Goal: Obtain resource: Obtain resource

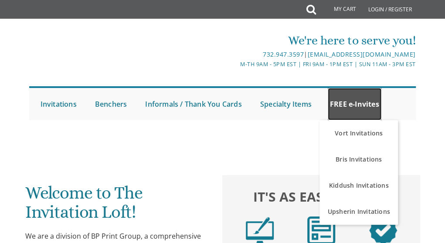
click at [356, 99] on link "FREE e-Invites" at bounding box center [355, 104] width 54 height 32
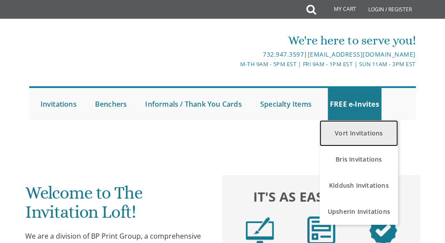
click at [358, 131] on link "Vort Invitations" at bounding box center [359, 133] width 78 height 26
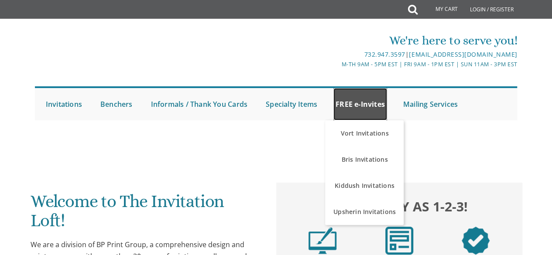
click at [366, 97] on link "FREE e-Invites" at bounding box center [360, 104] width 54 height 32
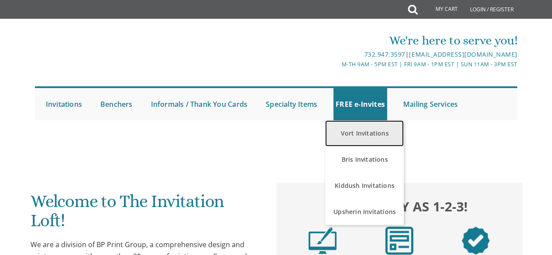
click at [365, 130] on link "Vort Invitations" at bounding box center [364, 133] width 78 height 26
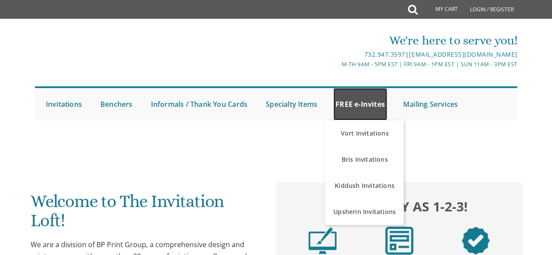
click at [370, 100] on link "FREE e-Invites" at bounding box center [360, 104] width 54 height 32
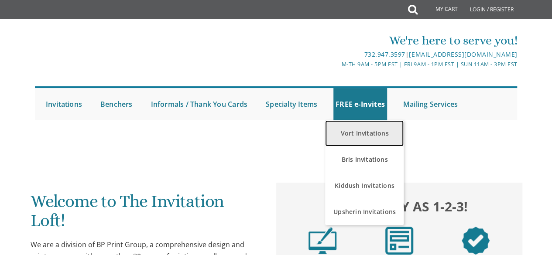
click at [365, 135] on link "Vort Invitations" at bounding box center [364, 133] width 78 height 26
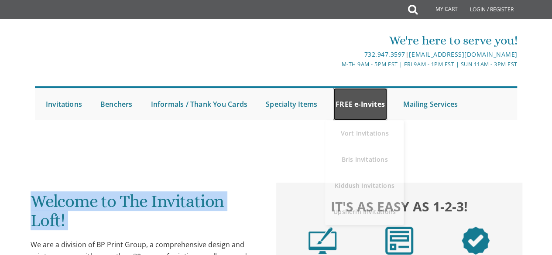
click at [345, 104] on link "FREE e-Invites" at bounding box center [360, 104] width 54 height 32
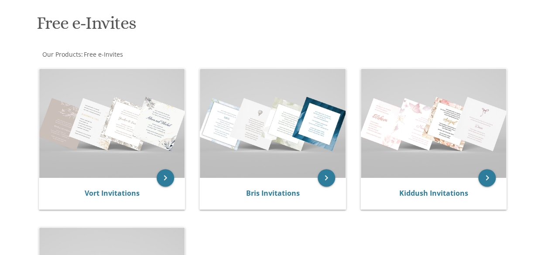
scroll to position [127, 0]
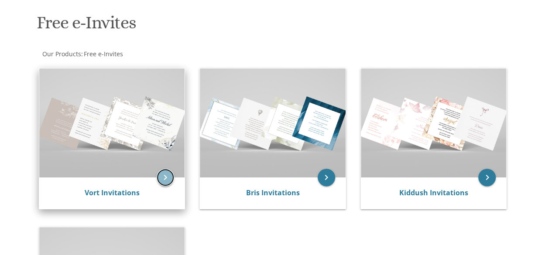
click at [161, 178] on icon "keyboard_arrow_right" at bounding box center [165, 177] width 17 height 17
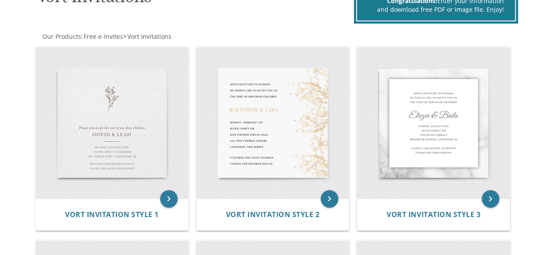
scroll to position [153, 0]
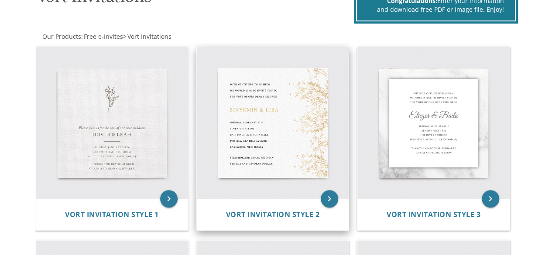
click at [268, 167] on img at bounding box center [273, 123] width 152 height 152
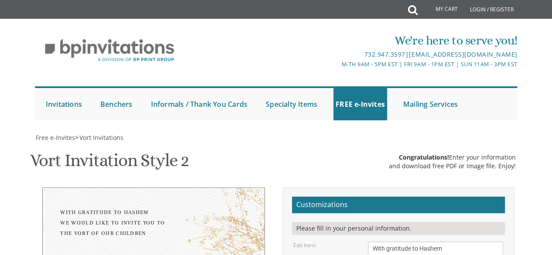
scroll to position [320, 0]
type input "nlampshh@gmail.com"
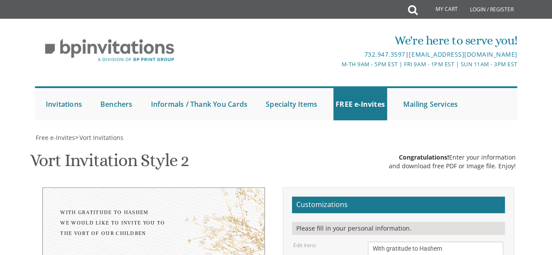
type textarea "Shimmy & Brocha"
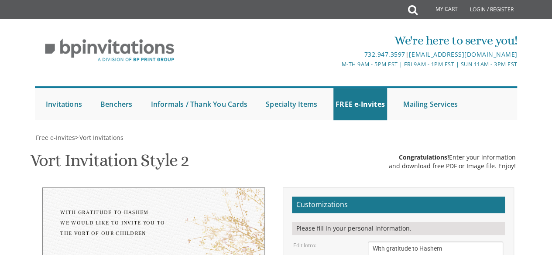
type textarea "Mayer and Malki Franken Yehuda and Devorah Pollak"
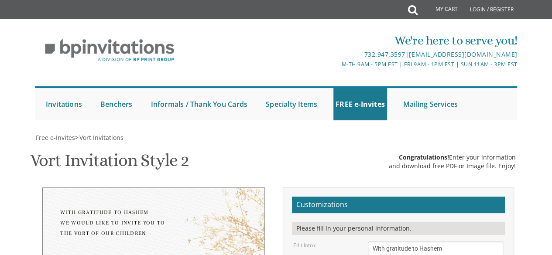
type textarea "Monday, August 25th Seven PM Bais Horaah Simcha Hall 401 Madison Avenue Lakewoo…"
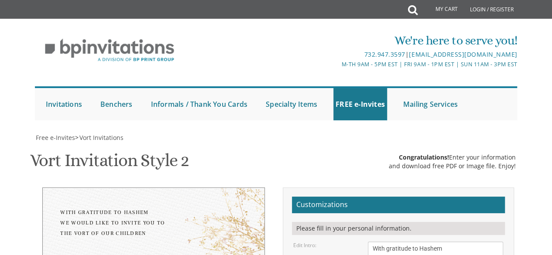
type textarea "Mayer and Malki Franken Aaron and Kayla Chapler Rivki Franken"
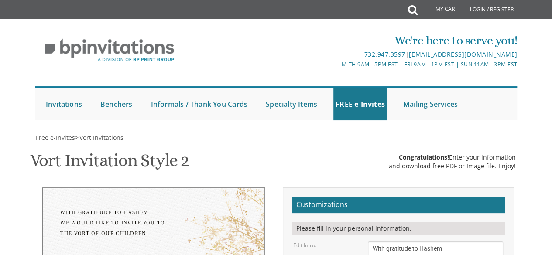
paste textarea "Shimmy"
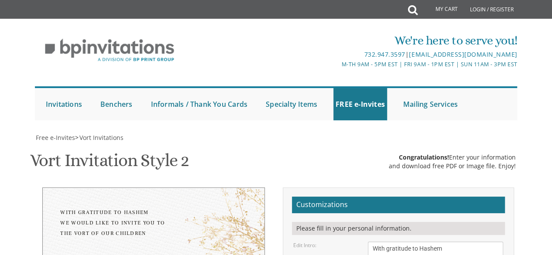
drag, startPoint x: 452, startPoint y: 194, endPoint x: 337, endPoint y: 149, distance: 123.7
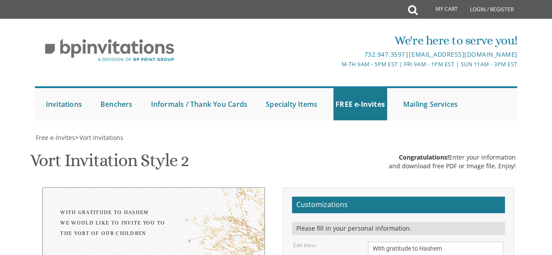
drag, startPoint x: 368, startPoint y: 216, endPoint x: 441, endPoint y: 247, distance: 79.1
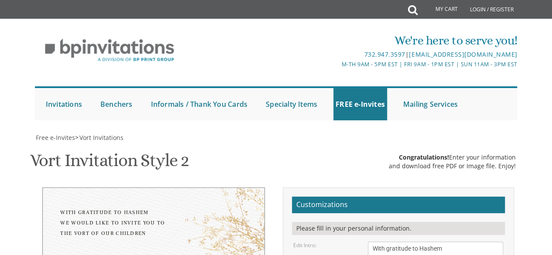
drag, startPoint x: 389, startPoint y: 136, endPoint x: 360, endPoint y: 130, distance: 29.3
drag, startPoint x: 445, startPoint y: 195, endPoint x: 343, endPoint y: 143, distance: 114.9
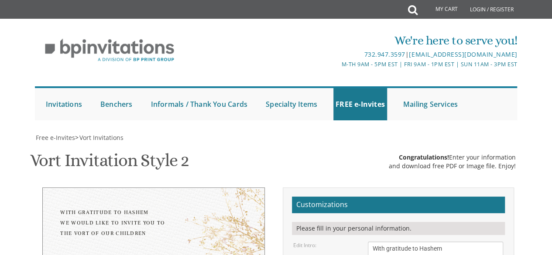
drag, startPoint x: 446, startPoint y: 138, endPoint x: 337, endPoint y: 130, distance: 108.9
paste textarea "Shimmy & Brocha"
type textarea "Shimmy & Brocha"
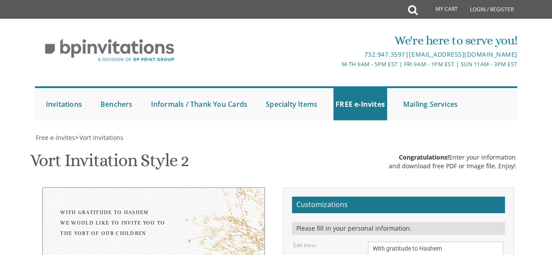
scroll to position [0, 0]
drag, startPoint x: 415, startPoint y: 226, endPoint x: 342, endPoint y: 180, distance: 86.6
paste textarea "Rivki Franken Aaron and Kayla Chapler"
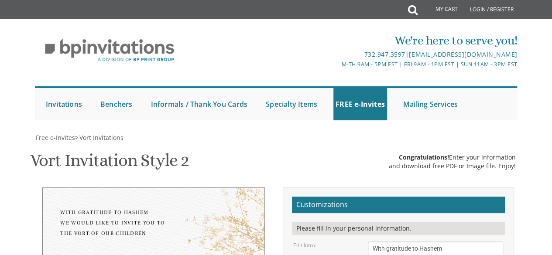
type textarea "Mayer and Malki Franken Rivki Franken Aaron and Kayla Chapler"
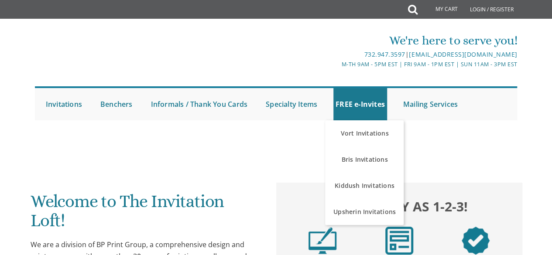
click at [346, 106] on link "FREE e-Invites" at bounding box center [360, 104] width 54 height 32
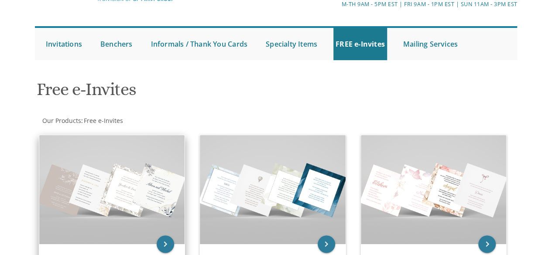
scroll to position [99, 0]
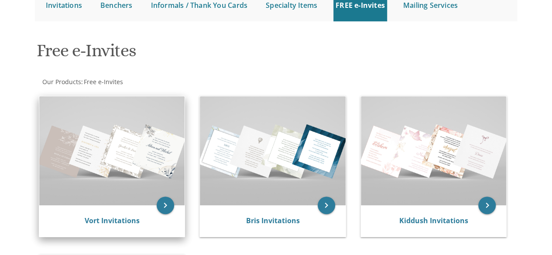
click at [159, 197] on img at bounding box center [112, 150] width 146 height 109
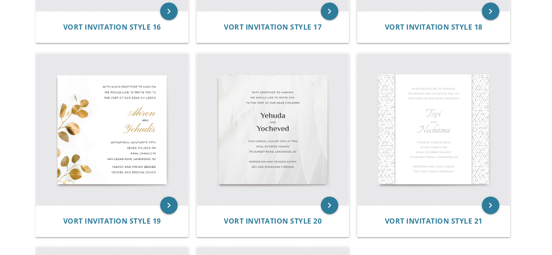
scroll to position [1310, 0]
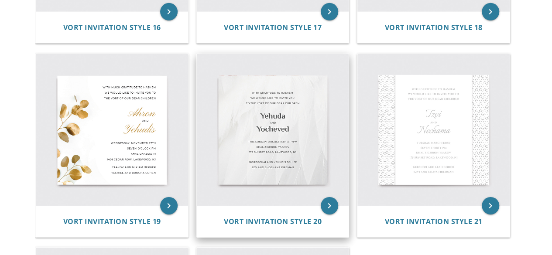
click at [243, 153] on img at bounding box center [273, 130] width 152 height 152
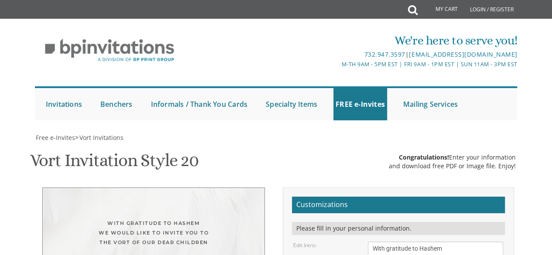
scroll to position [220, 0]
drag, startPoint x: 464, startPoint y: 182, endPoint x: 338, endPoint y: 148, distance: 130.1
paste textarea "[DATE] Seven PM [GEOGRAPHIC_DATA][PERSON_NAME] [STREET_ADDRESS][US_STATE]"
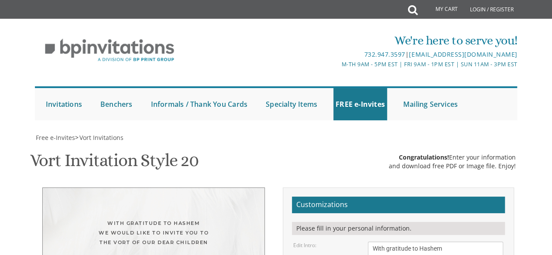
type textarea "[DATE] Seven PM [GEOGRAPHIC_DATA][PERSON_NAME] [STREET_ADDRESS][US_STATE]"
drag, startPoint x: 370, startPoint y: 199, endPoint x: 495, endPoint y: 247, distance: 133.9
paste textarea "Mayer and Malki Franken Aaron and Kayla Chapler Rivki Franke"
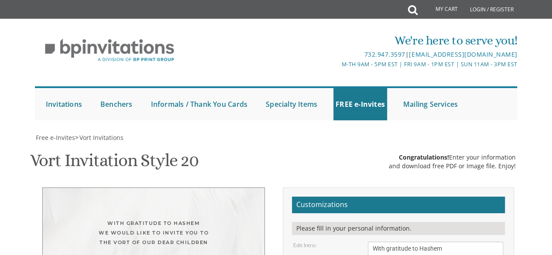
type textarea "Mayer and Malki Franken Aaron and Kayla Chapler Rivki Franken"
paste textarea "Broch"
type textarea "Brocha"
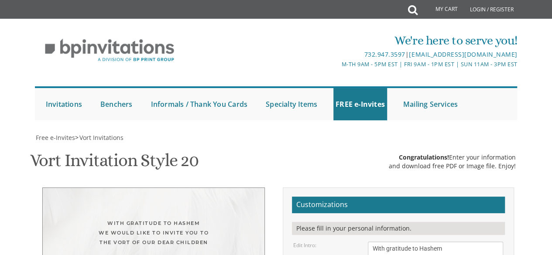
paste textarea "Shimmy"
type textarea "Shimmy"
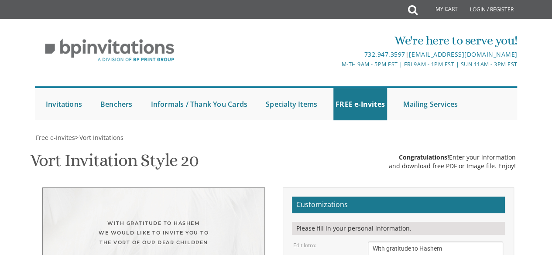
type input "[EMAIL_ADDRESS][DOMAIN_NAME]"
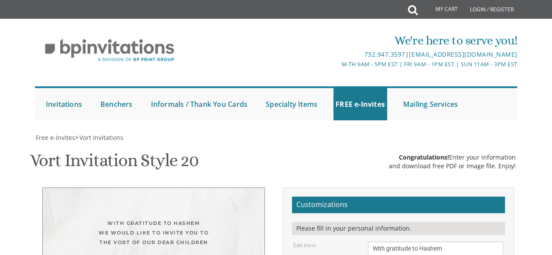
drag, startPoint x: 451, startPoint y: 190, endPoint x: 345, endPoint y: 164, distance: 108.7
drag, startPoint x: 409, startPoint y: 63, endPoint x: 355, endPoint y: 69, distance: 53.9
paste textarea "Shimmy & Brocha"
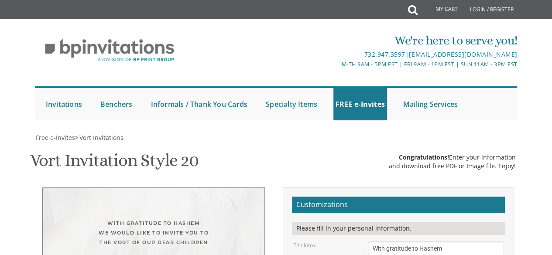
type textarea "Shimmy & Brocha"
drag, startPoint x: 426, startPoint y: 109, endPoint x: 332, endPoint y: 121, distance: 94.5
paste textarea "& Brocha"
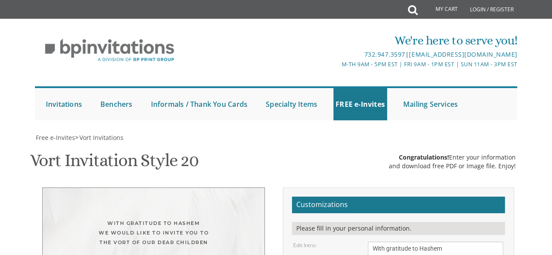
type textarea "Brocha"
type textarea "Shimmy"
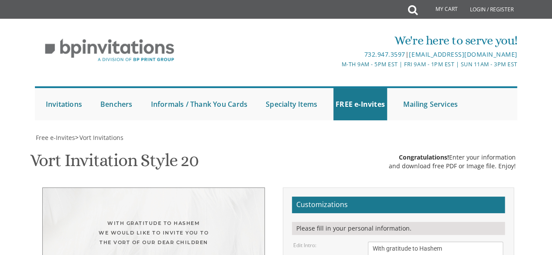
drag, startPoint x: 446, startPoint y: 185, endPoint x: 379, endPoint y: 177, distance: 68.0
drag, startPoint x: 417, startPoint y: 185, endPoint x: 350, endPoint y: 163, distance: 70.9
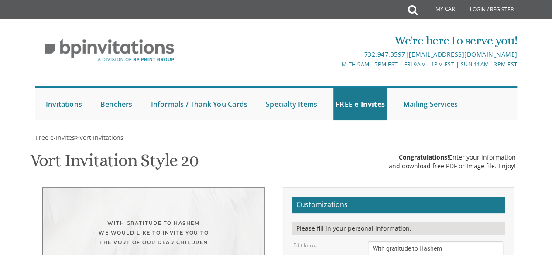
paste textarea "Rivki Franken Aaron and Kayla Chapler"
type textarea "Mayer and Malki Franken Rivki Franken Aaron and Kayla Chapler"
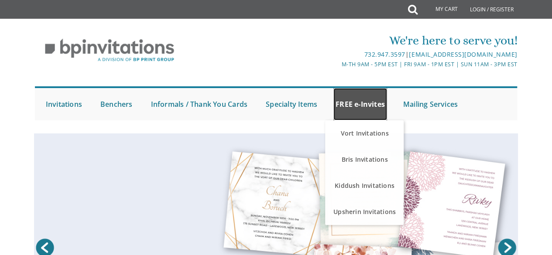
click at [343, 115] on link "FREE e-Invites" at bounding box center [360, 104] width 54 height 32
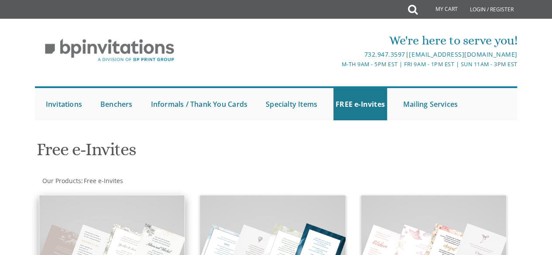
click at [119, 225] on img at bounding box center [112, 249] width 146 height 109
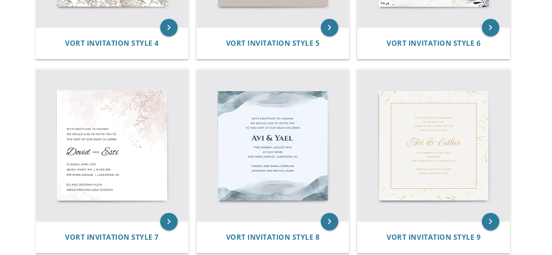
scroll to position [519, 0]
click at [253, 166] on img at bounding box center [273, 145] width 152 height 152
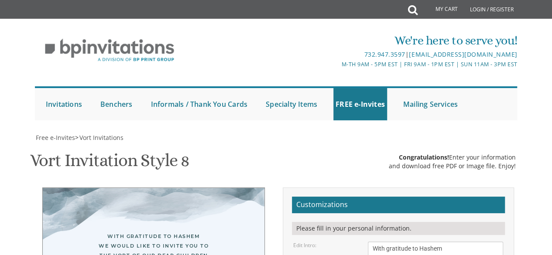
scroll to position [198, 0]
drag, startPoint x: 475, startPoint y: 157, endPoint x: 320, endPoint y: 133, distance: 156.3
paste textarea "[DATE] Seven PM [GEOGRAPHIC_DATA][PERSON_NAME] [STREET_ADDRESS][US_STATE]"
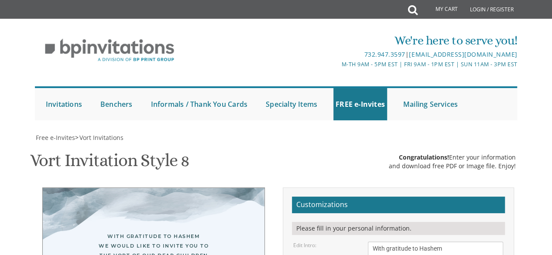
type textarea "[DATE] Seven PM [GEOGRAPHIC_DATA][PERSON_NAME] [STREET_ADDRESS][US_STATE]"
drag, startPoint x: 465, startPoint y: 191, endPoint x: 330, endPoint y: 170, distance: 136.8
paste textarea "[PERSON_NAME] and [PERSON_NAME] [PERSON_NAME] and [PERSON_NAME] [PERSON_NAME]"
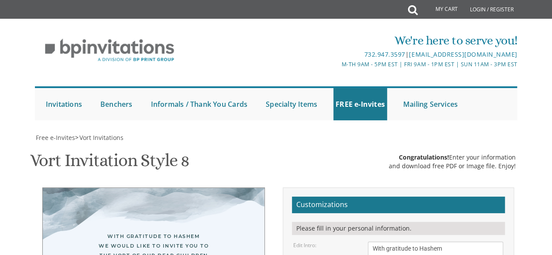
type textarea "[PERSON_NAME] and [PERSON_NAME] [PERSON_NAME] and [PERSON_NAME] [PERSON_NAME]"
drag, startPoint x: 439, startPoint y: 116, endPoint x: 238, endPoint y: 109, distance: 201.5
paste textarea "Brocha & Shimmy"
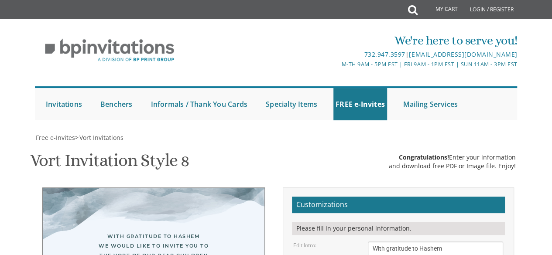
paste textarea "Shimmy"
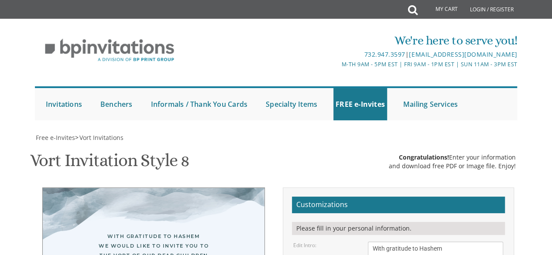
drag, startPoint x: 432, startPoint y: 116, endPoint x: 416, endPoint y: 118, distance: 15.8
paste textarea "&"
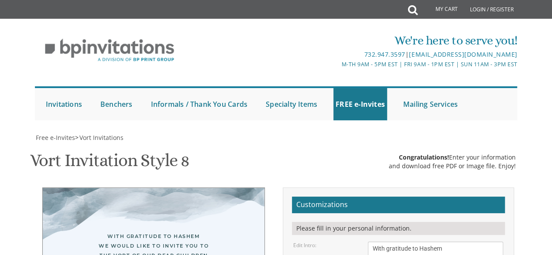
type textarea "Shimmy & Brocha"
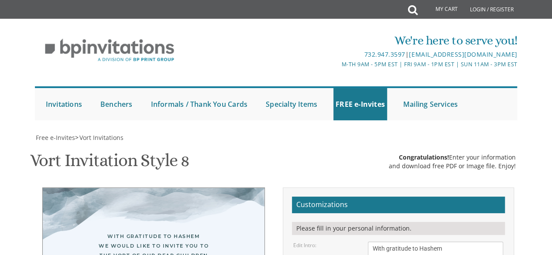
scroll to position [0, 0]
paste textarea "Rivki Franken"
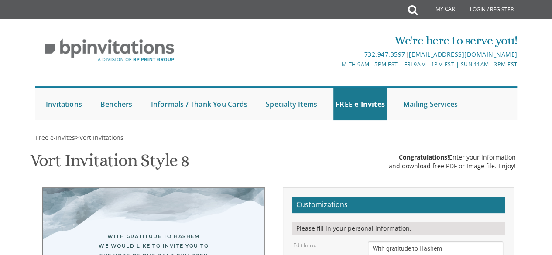
scroll to position [9, 0]
type textarea "Mayer and Malki Franken Rivki Franken Aaron and Kayla Chapler"
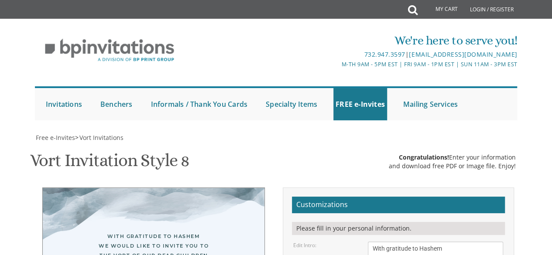
drag, startPoint x: 216, startPoint y: 185, endPoint x: 200, endPoint y: 181, distance: 16.6
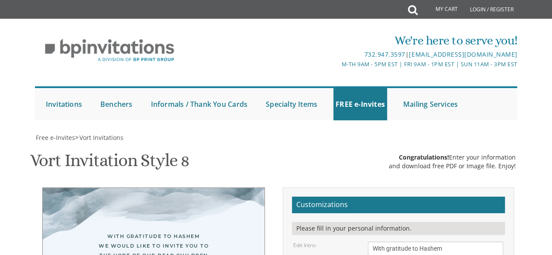
click at [163, 232] on div "With gratitude to Hashem We would like to invite you to The vort of our dear ch…" at bounding box center [153, 246] width 187 height 29
type input "nlampshh@gmail.com"
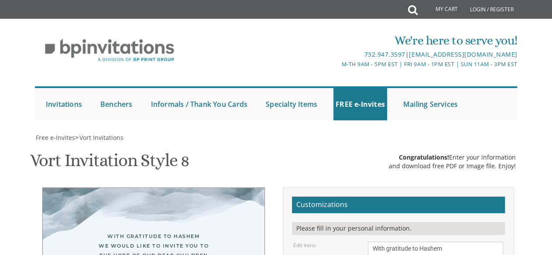
drag, startPoint x: 425, startPoint y: 95, endPoint x: 341, endPoint y: 86, distance: 84.2
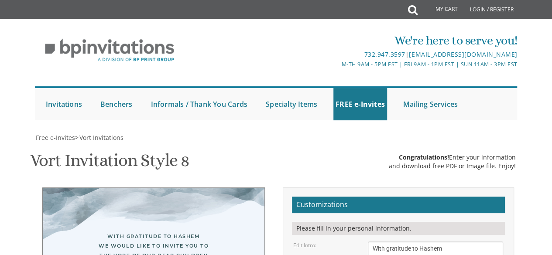
drag, startPoint x: 452, startPoint y: 152, endPoint x: 332, endPoint y: 117, distance: 124.5
